Goal: Navigation & Orientation: Find specific page/section

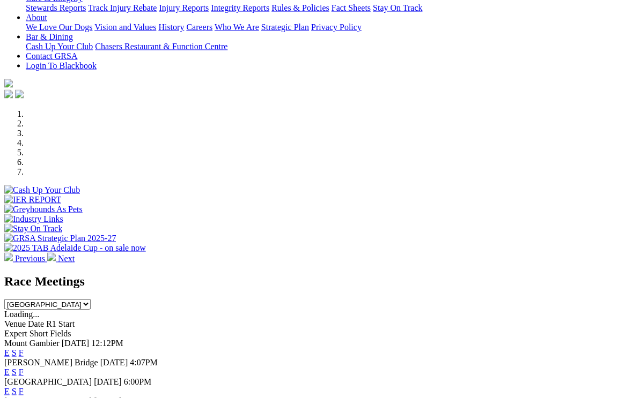
scroll to position [221, 0]
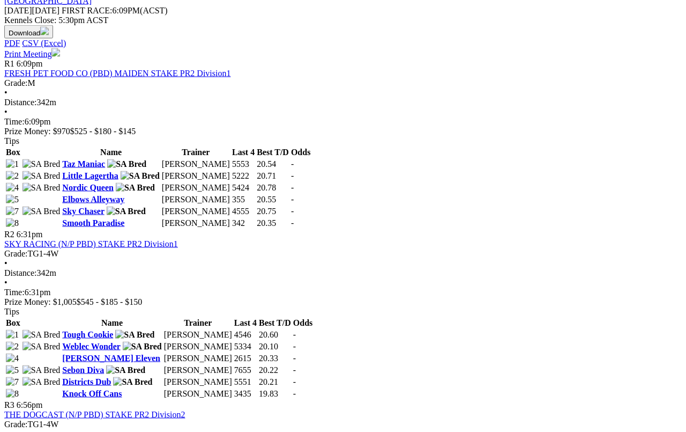
scroll to position [476, 0]
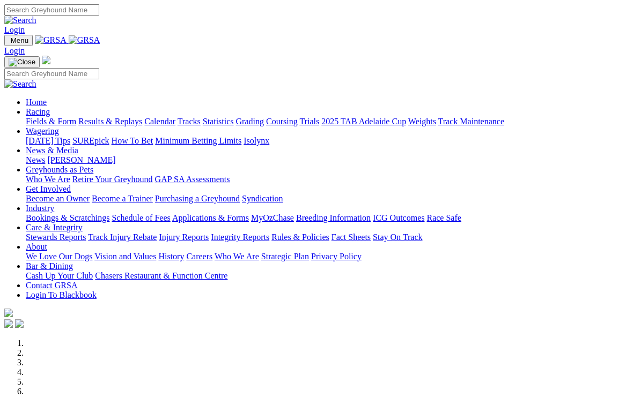
scroll to position [239, 0]
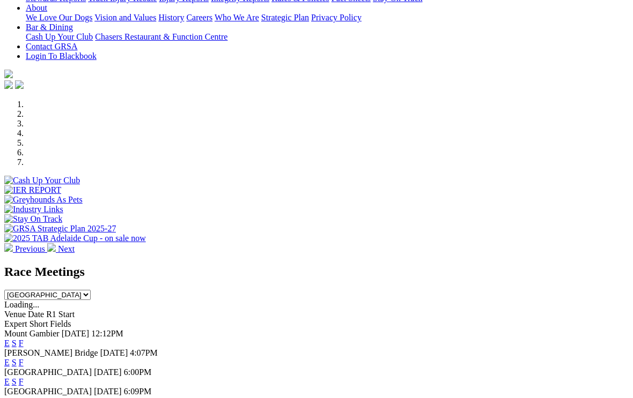
click at [24, 358] on link "F" at bounding box center [21, 362] width 5 height 9
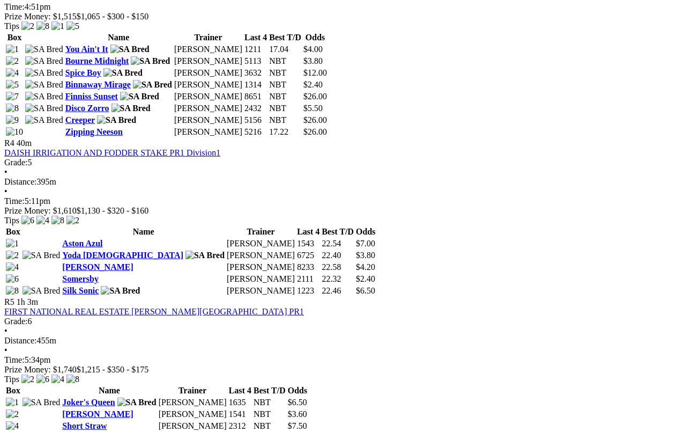
scroll to position [994, 0]
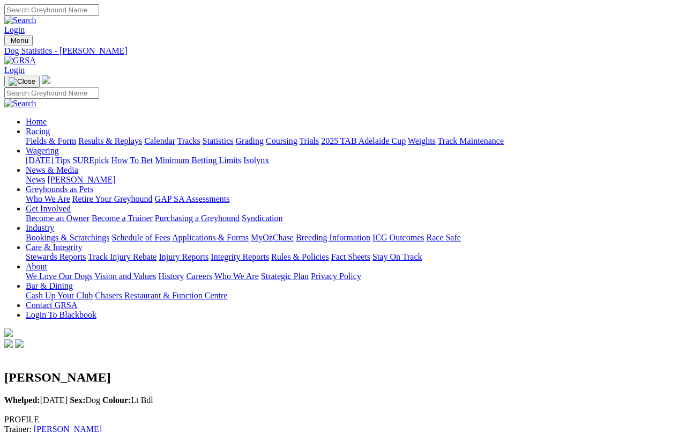
scroll to position [4, 0]
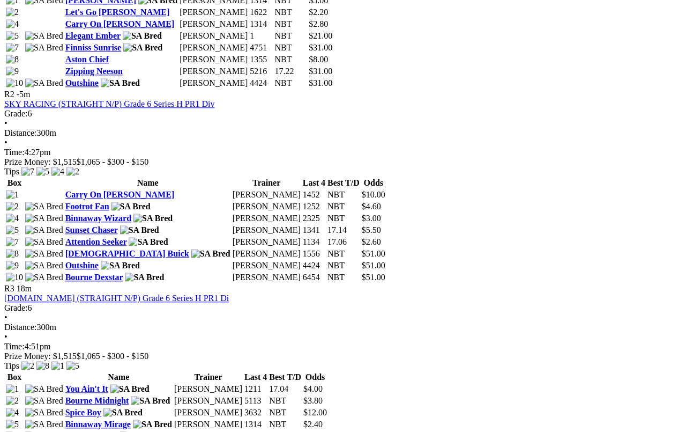
scroll to position [642, 0]
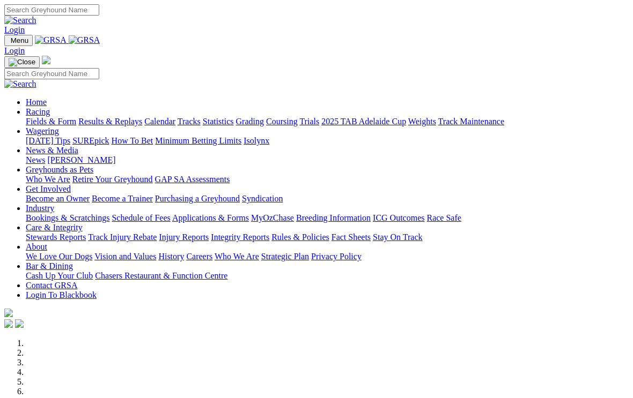
scroll to position [239, 0]
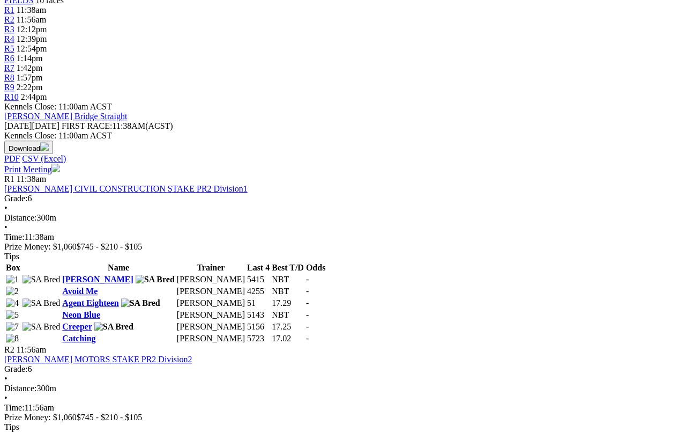
scroll to position [375, 0]
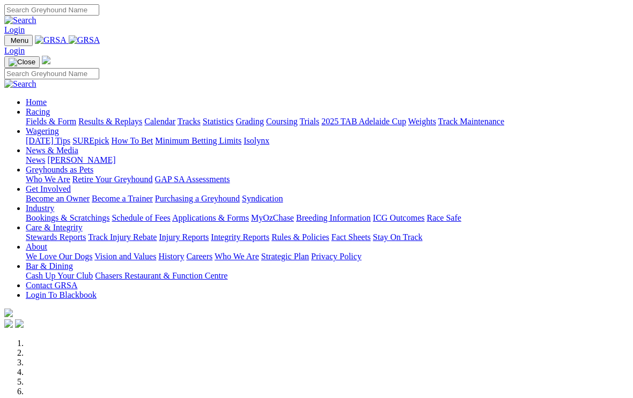
scroll to position [239, 0]
